Goal: Information Seeking & Learning: Check status

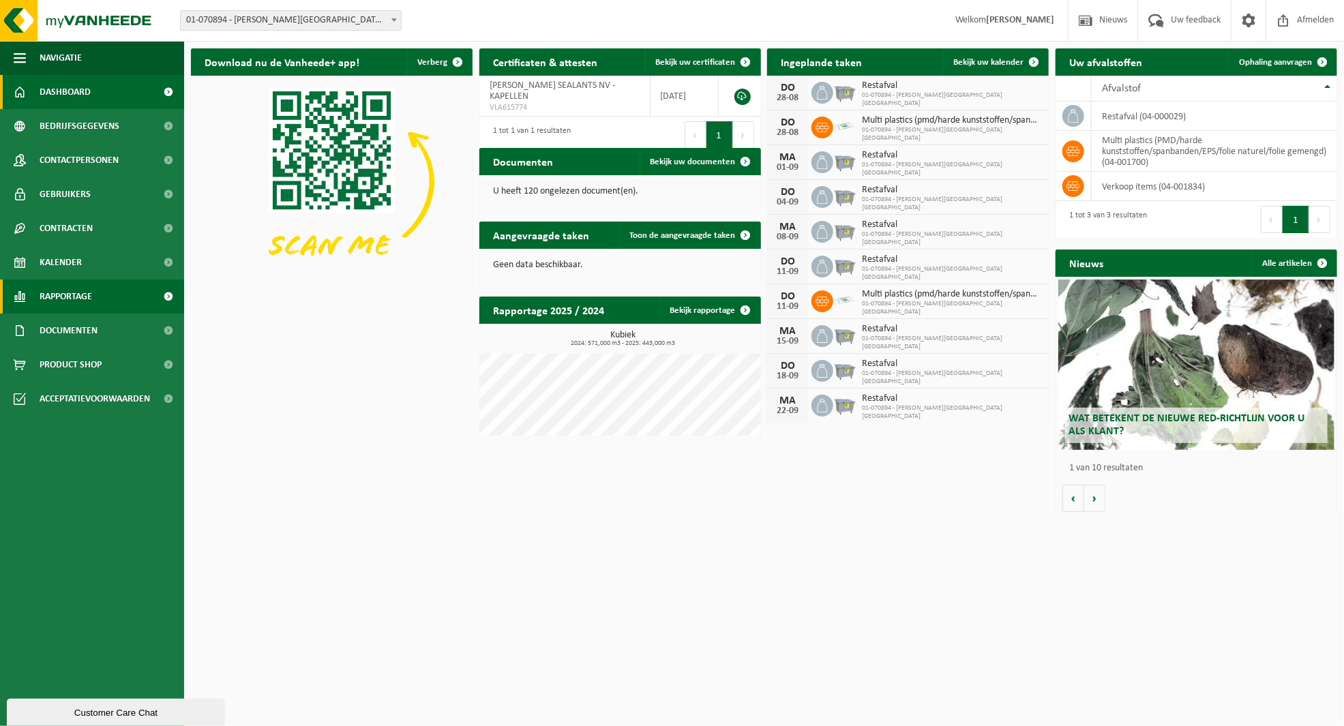
click at [133, 303] on link "Rapportage" at bounding box center [92, 297] width 184 height 34
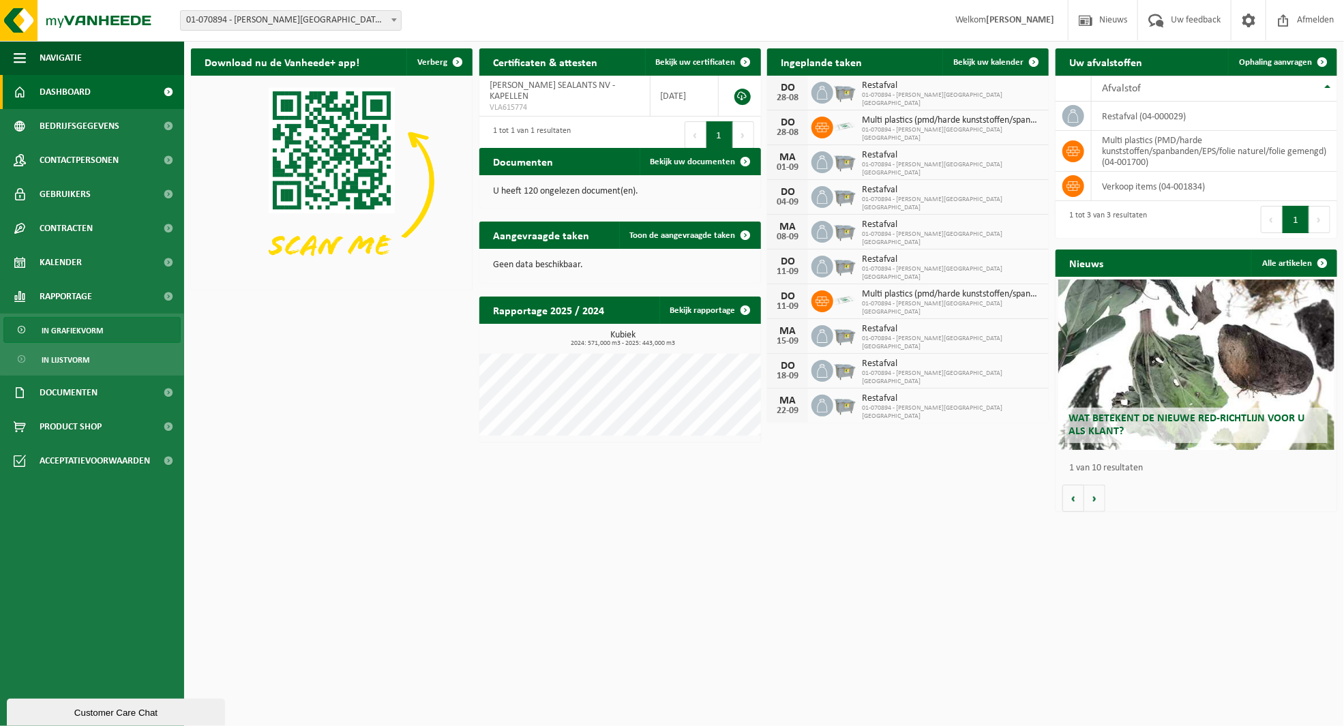
click at [63, 336] on span "In grafiekvorm" at bounding box center [72, 331] width 61 height 26
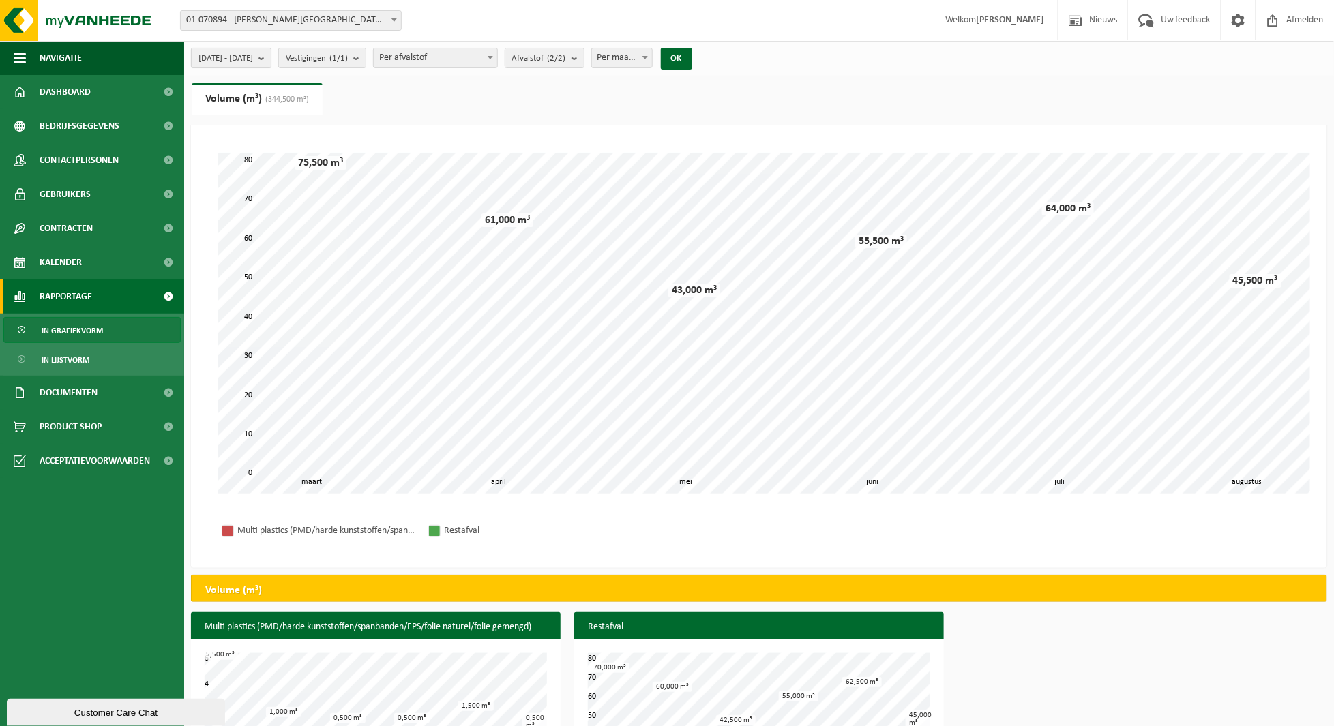
click at [271, 57] on b "submit" at bounding box center [264, 57] width 12 height 19
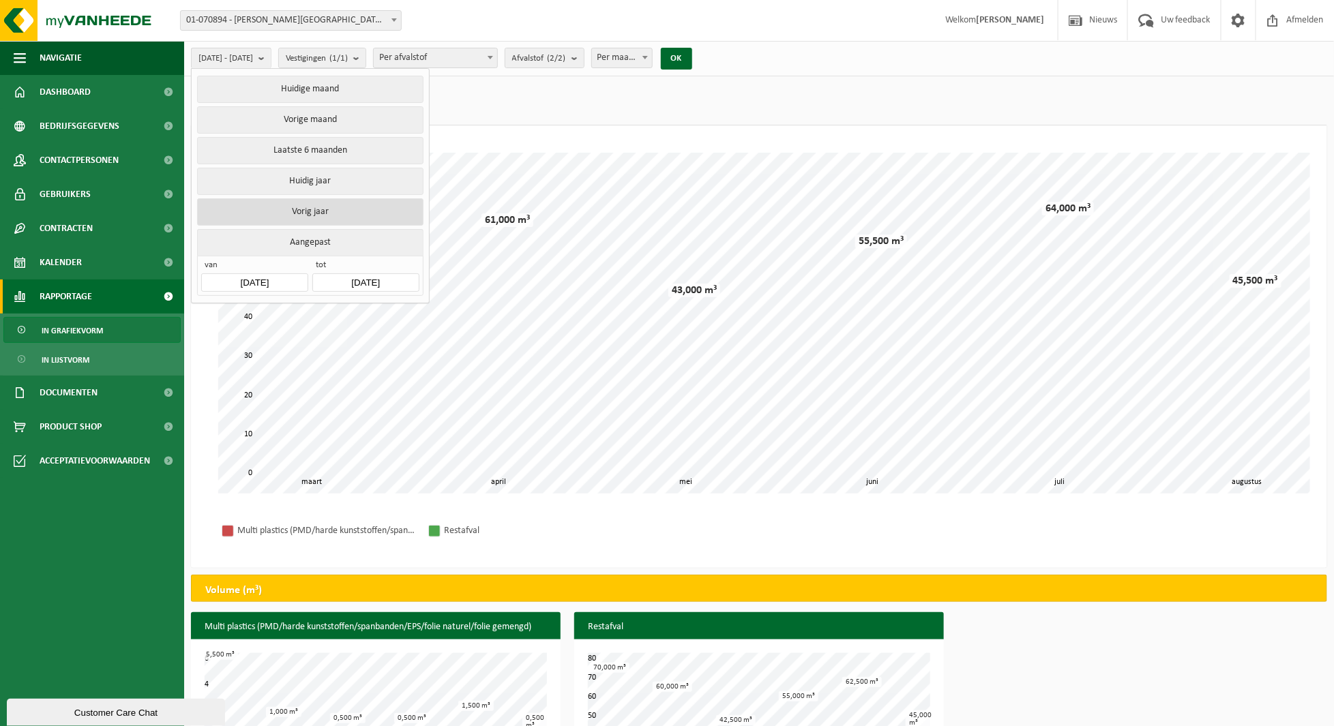
click at [310, 204] on button "Vorig jaar" at bounding box center [310, 211] width 226 height 27
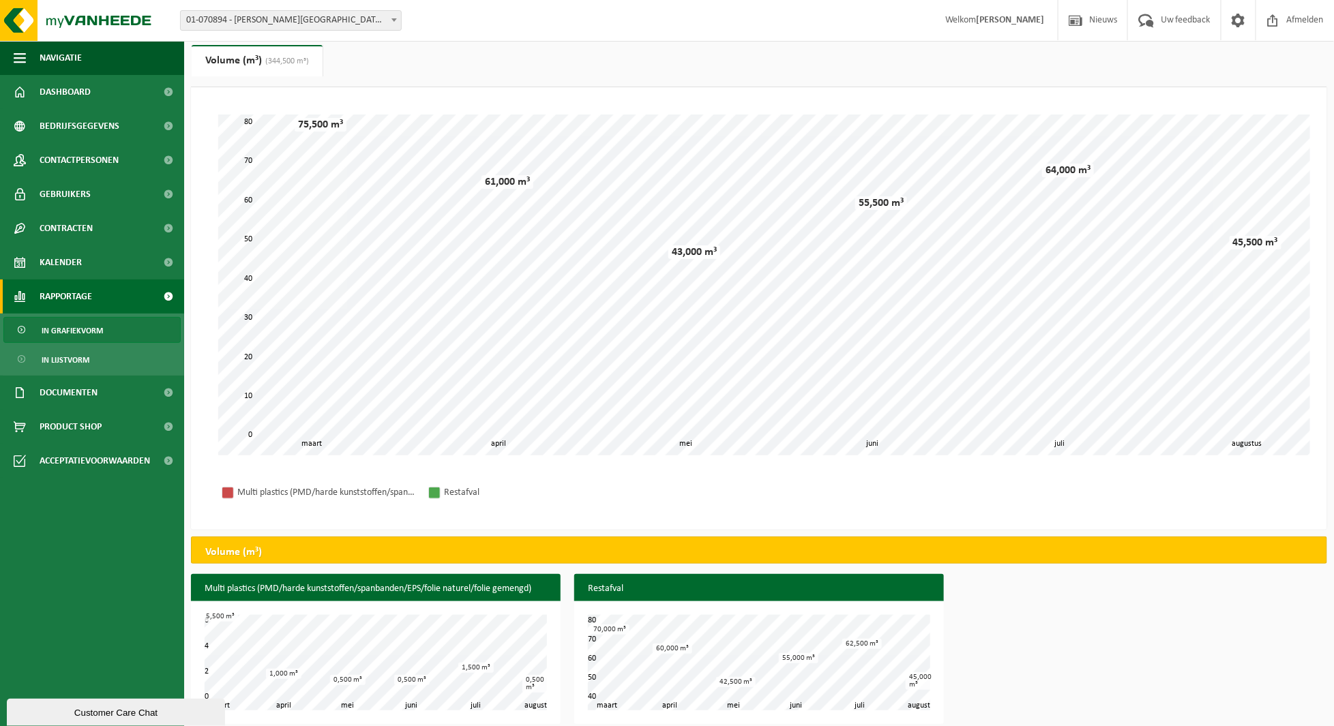
scroll to position [49, 0]
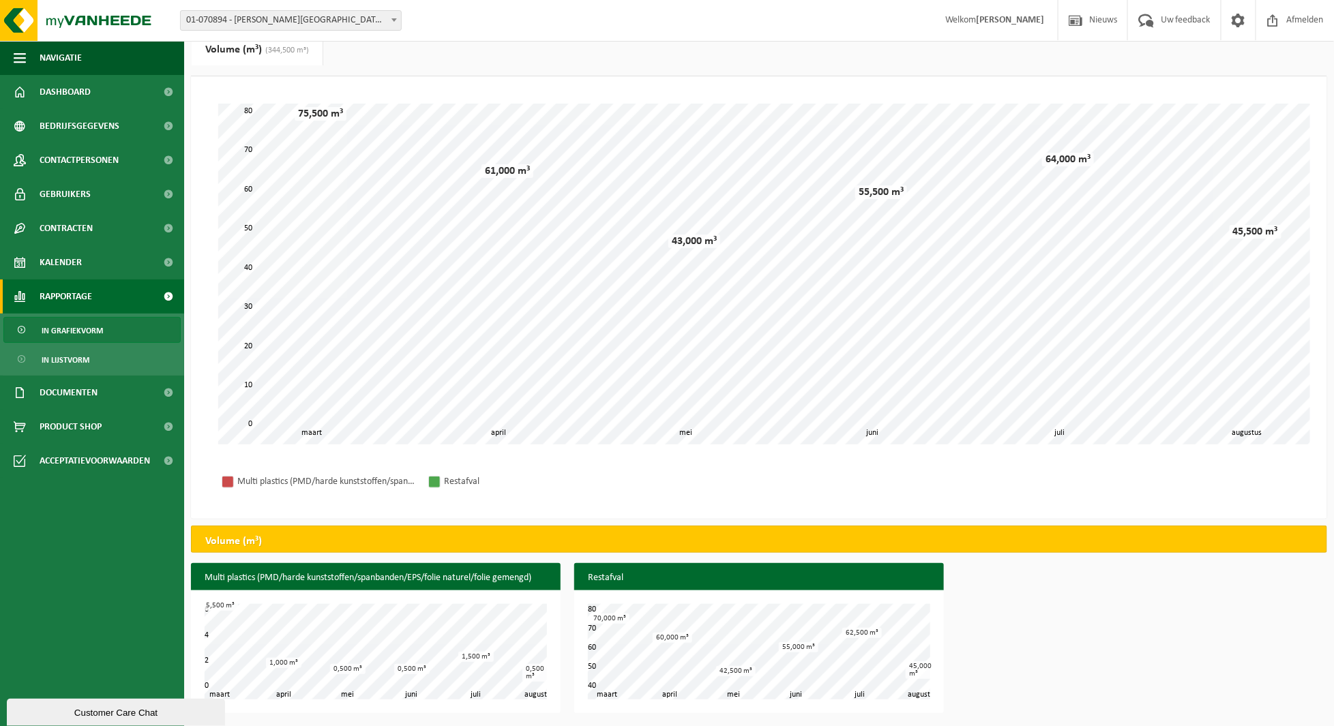
click at [1067, 575] on div "Multi plastics (PMD/harde kunststoffen/spanbanden/EPS/folie naturel/folie gemen…" at bounding box center [759, 641] width 1150 height 157
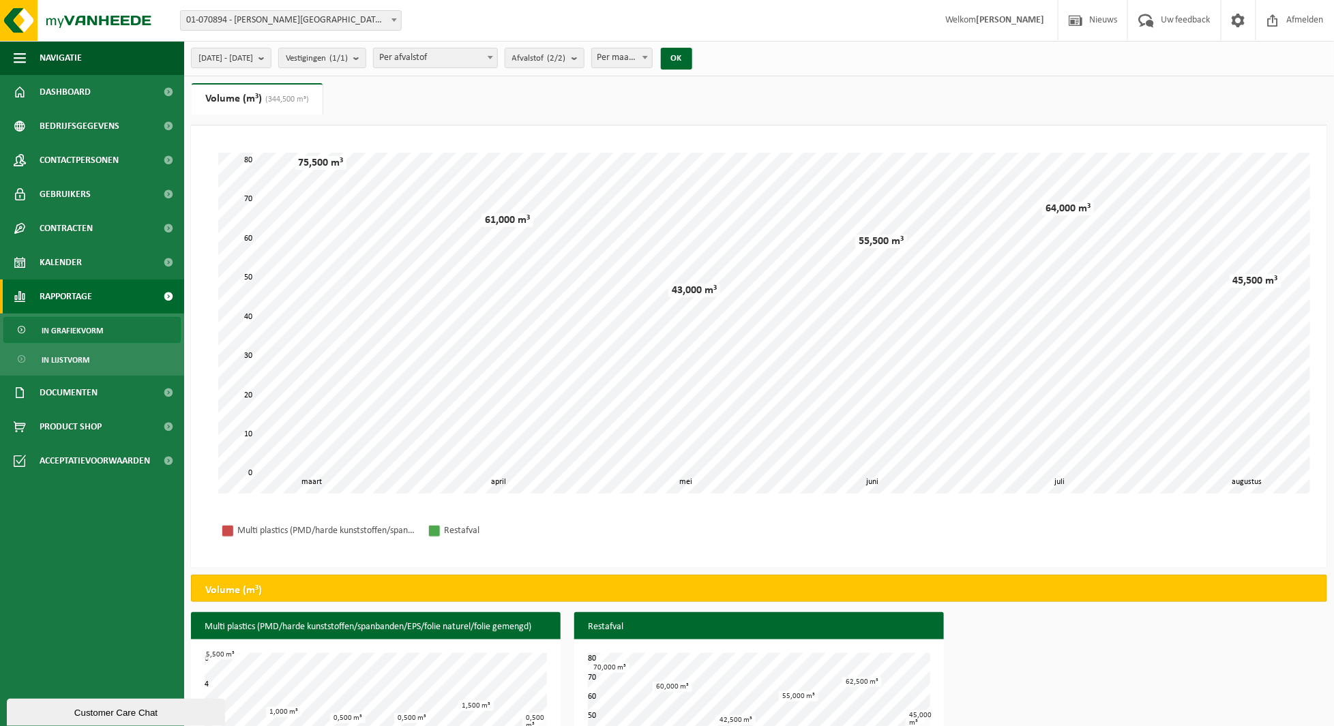
scroll to position [0, 0]
click at [648, 57] on b at bounding box center [644, 57] width 5 height 3
drag, startPoint x: 649, startPoint y: 123, endPoint x: 666, endPoint y: 104, distance: 25.6
select select "3"
click at [692, 58] on button "OK" at bounding box center [676, 59] width 31 height 22
